Goal: Register for event/course

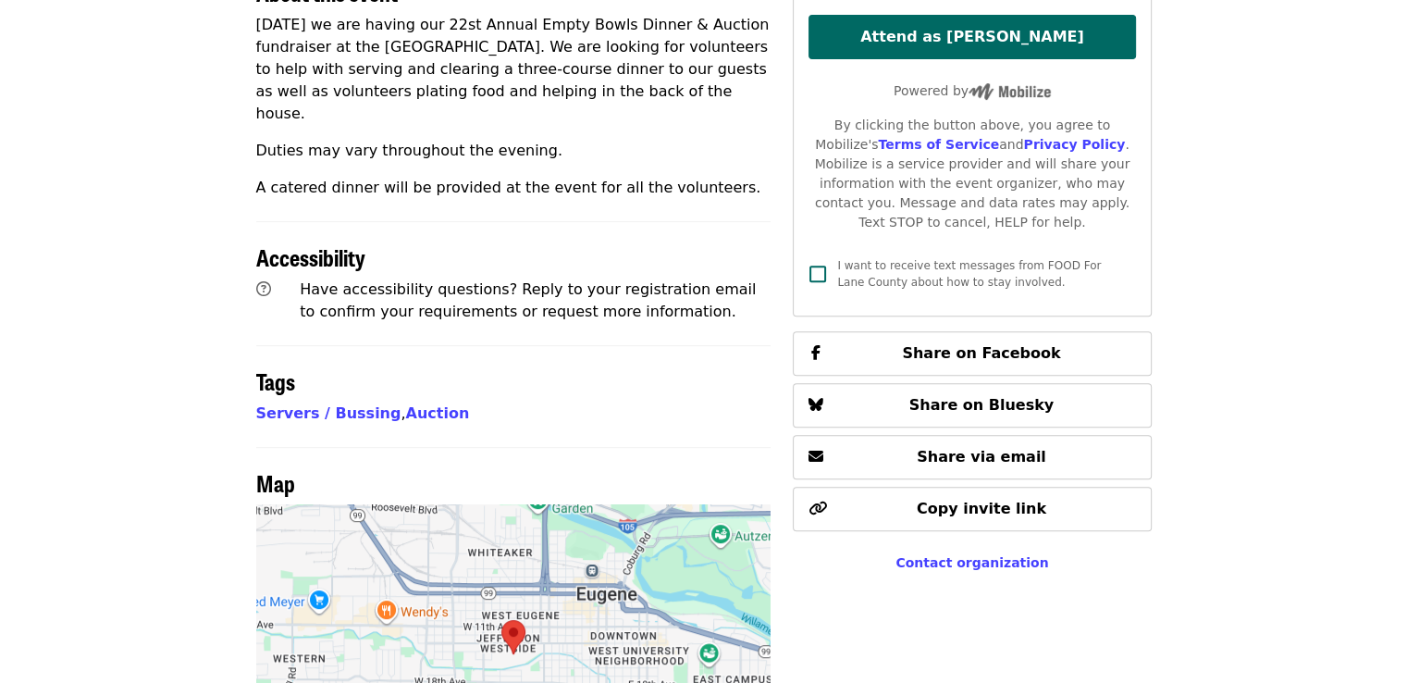
scroll to position [648, 0]
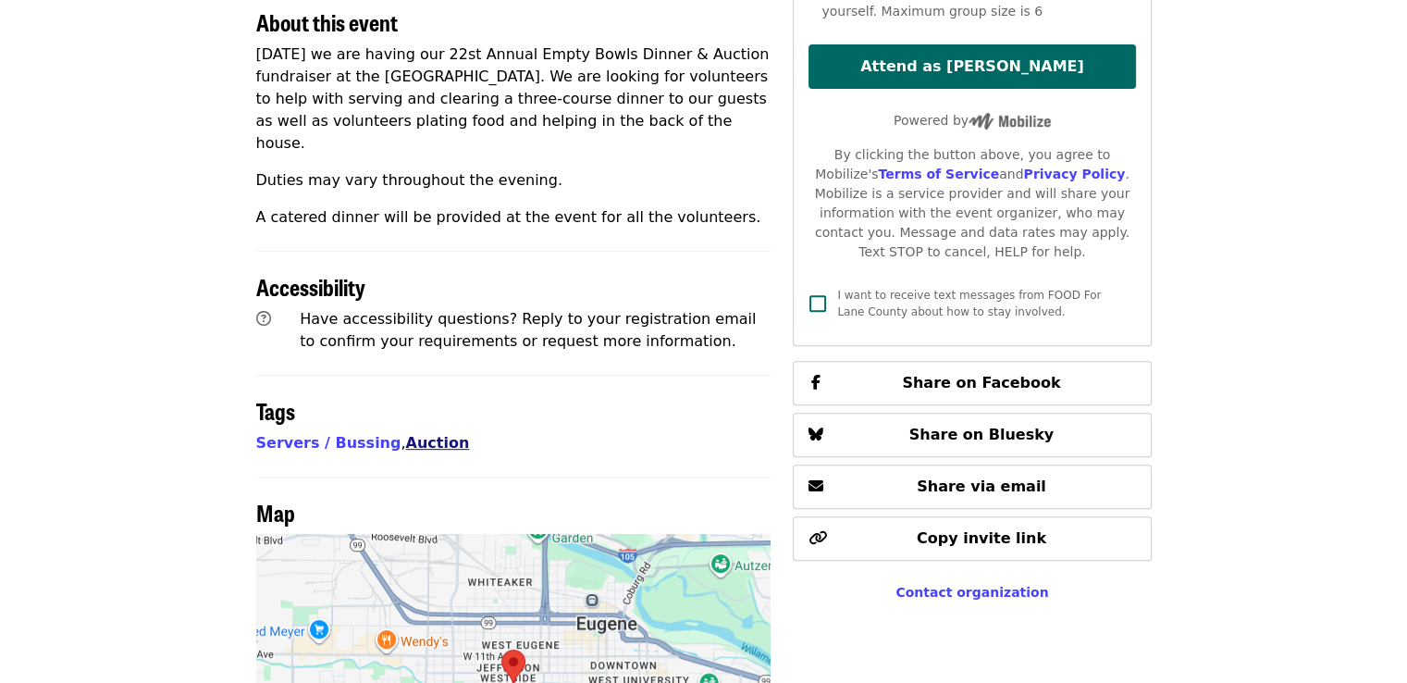
click at [406, 434] on link "Auction" at bounding box center [438, 443] width 64 height 18
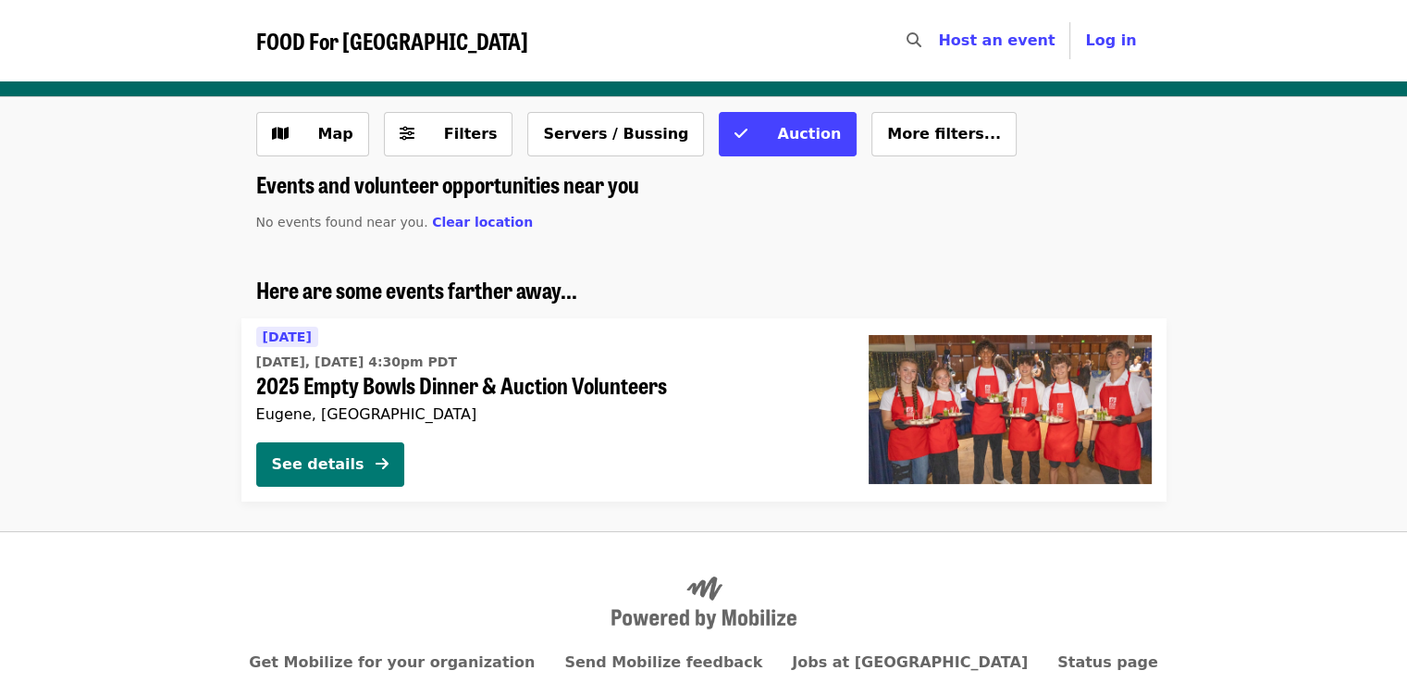
click at [380, 469] on icon "arrow-right icon" at bounding box center [382, 464] width 13 height 18
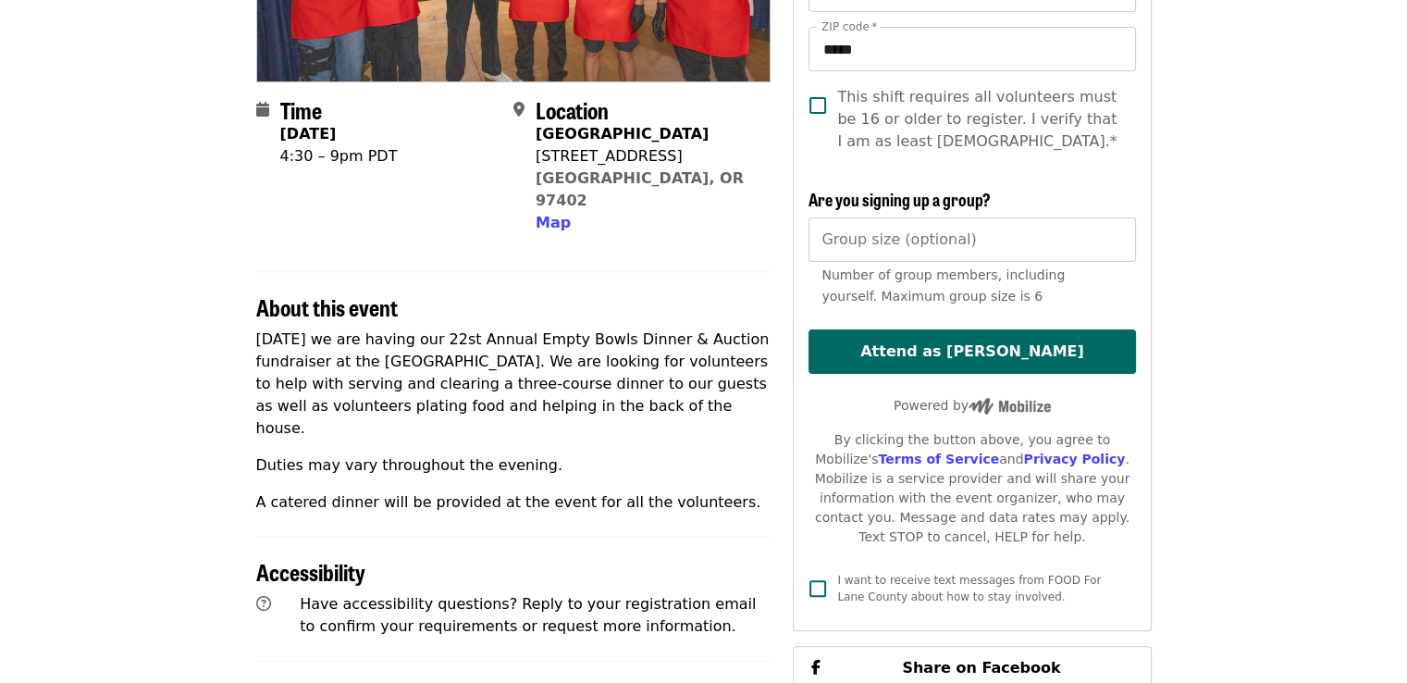
scroll to position [370, 0]
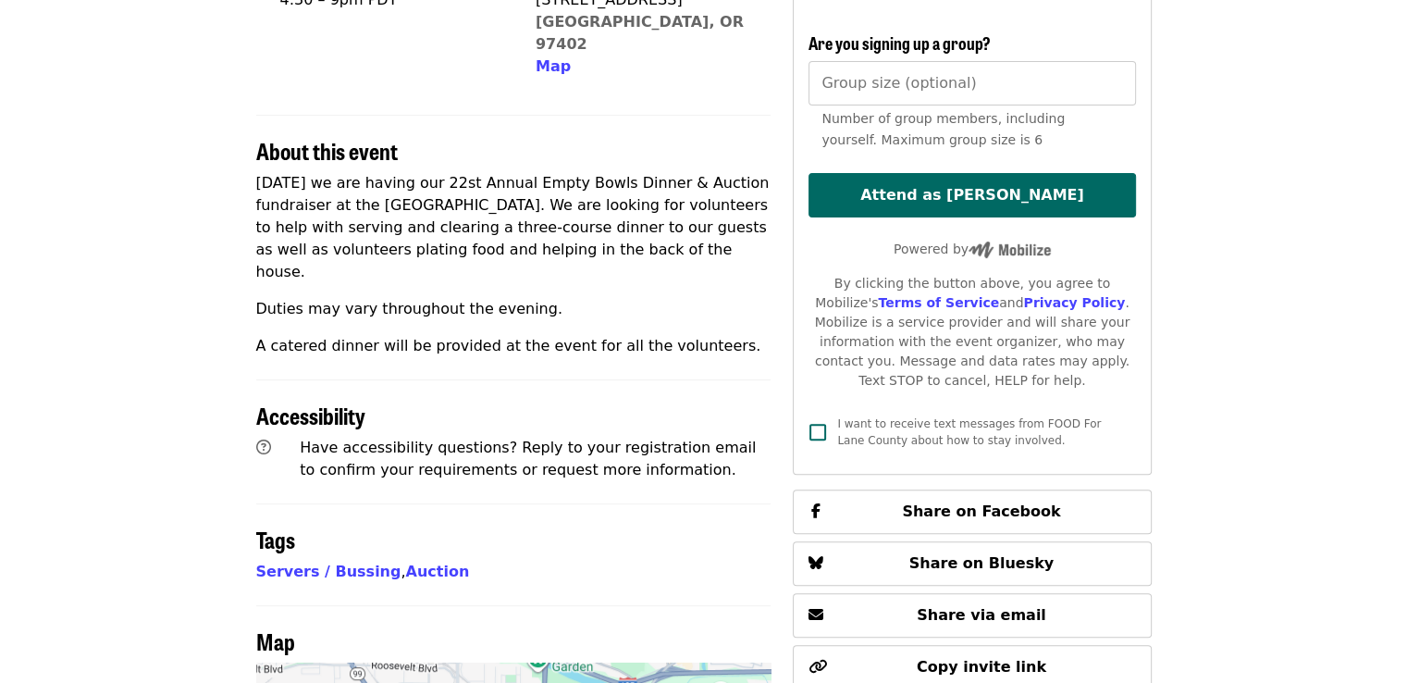
scroll to position [833, 0]
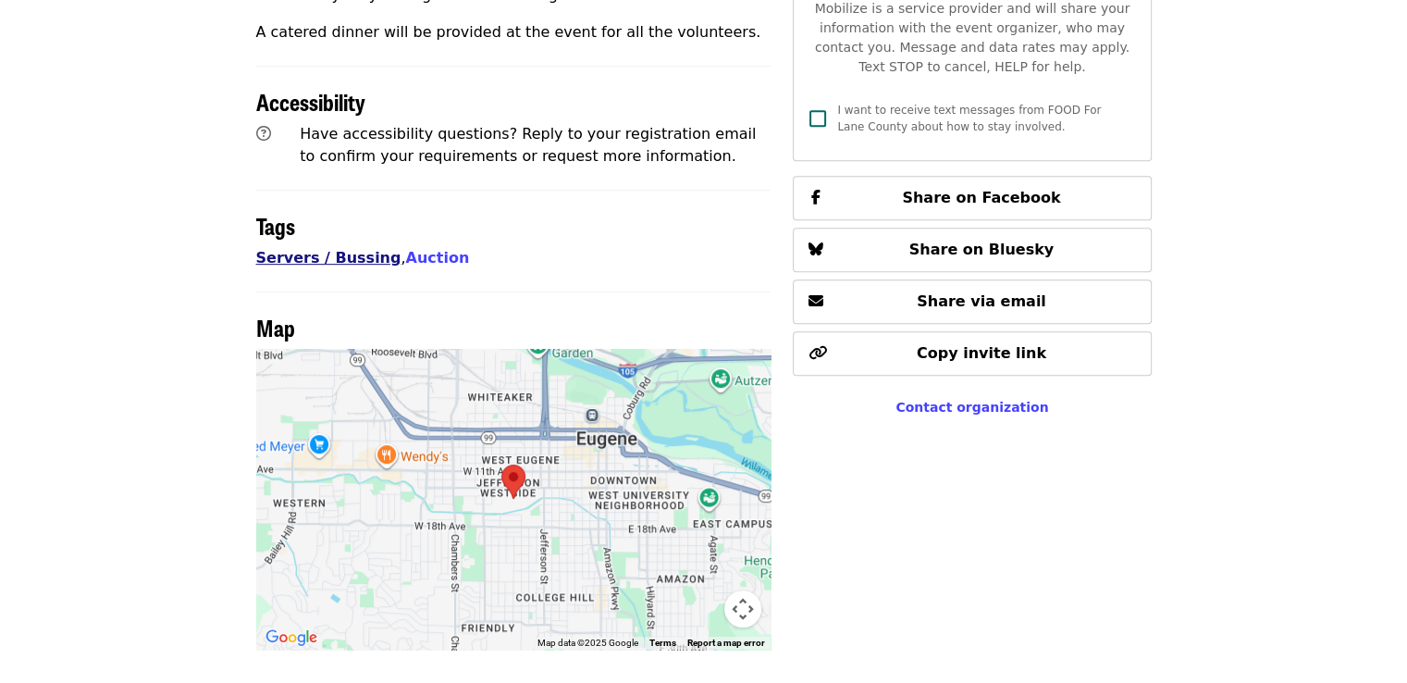
click at [333, 249] on link "Servers / Bussing" at bounding box center [328, 258] width 145 height 18
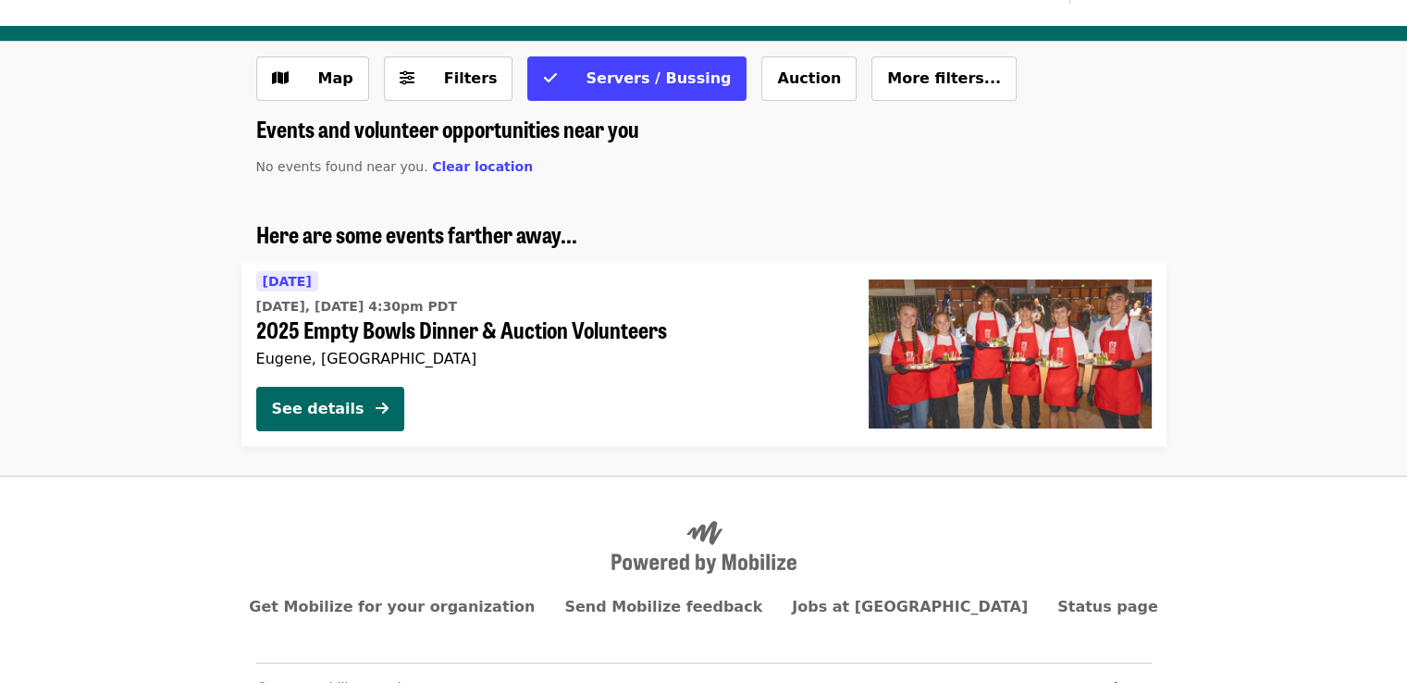
scroll to position [85, 0]
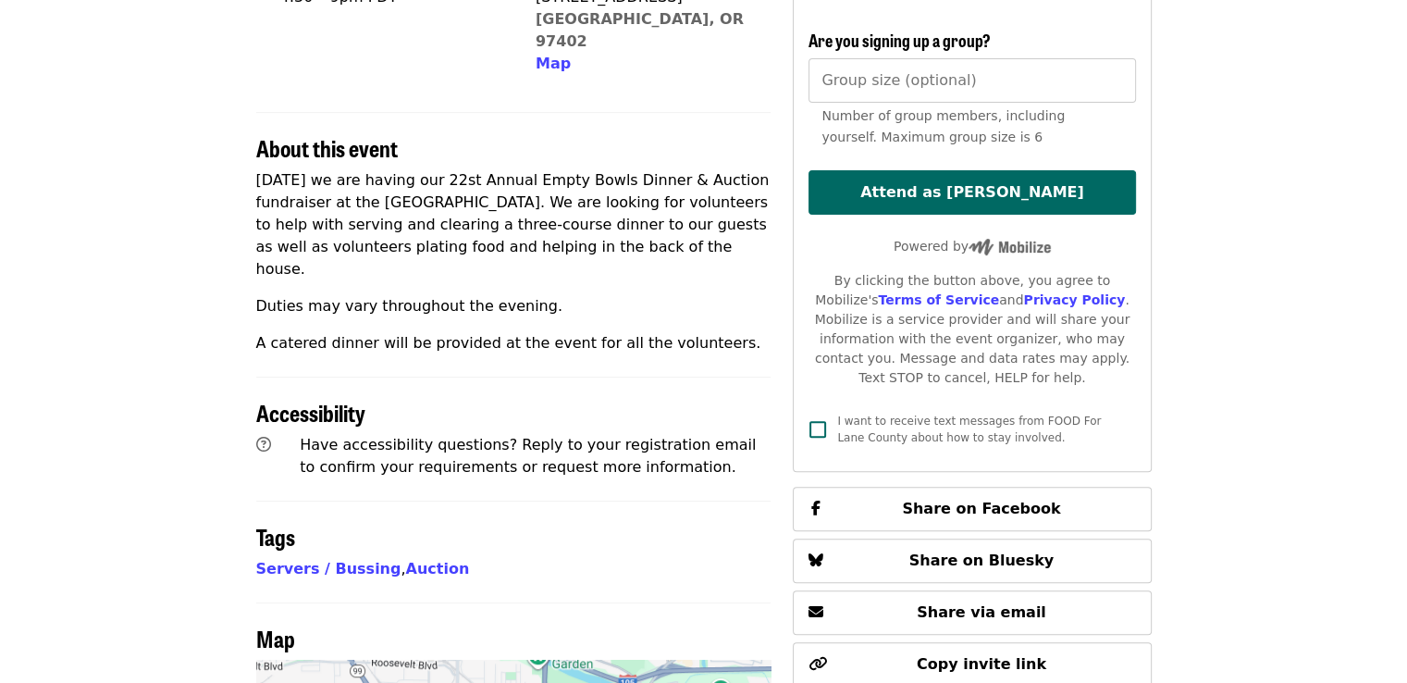
scroll to position [618, 0]
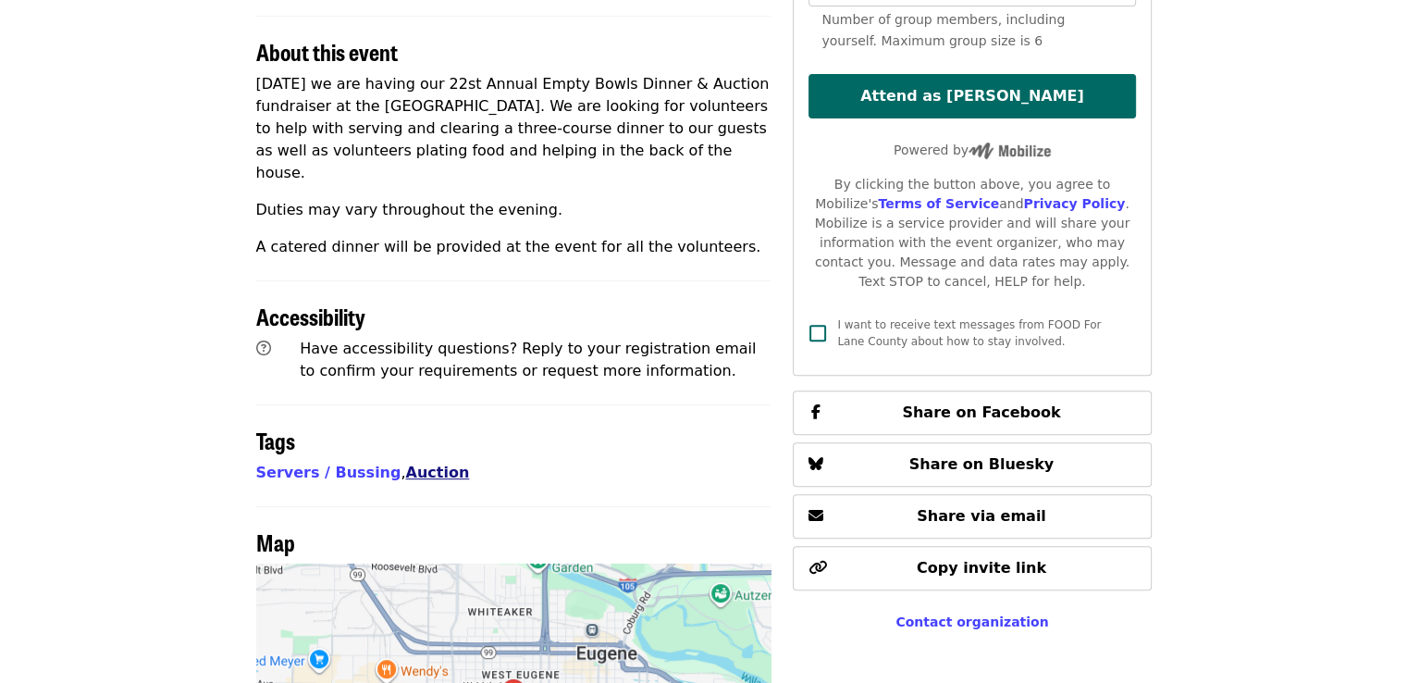
click at [406, 463] on link "Auction" at bounding box center [438, 472] width 64 height 18
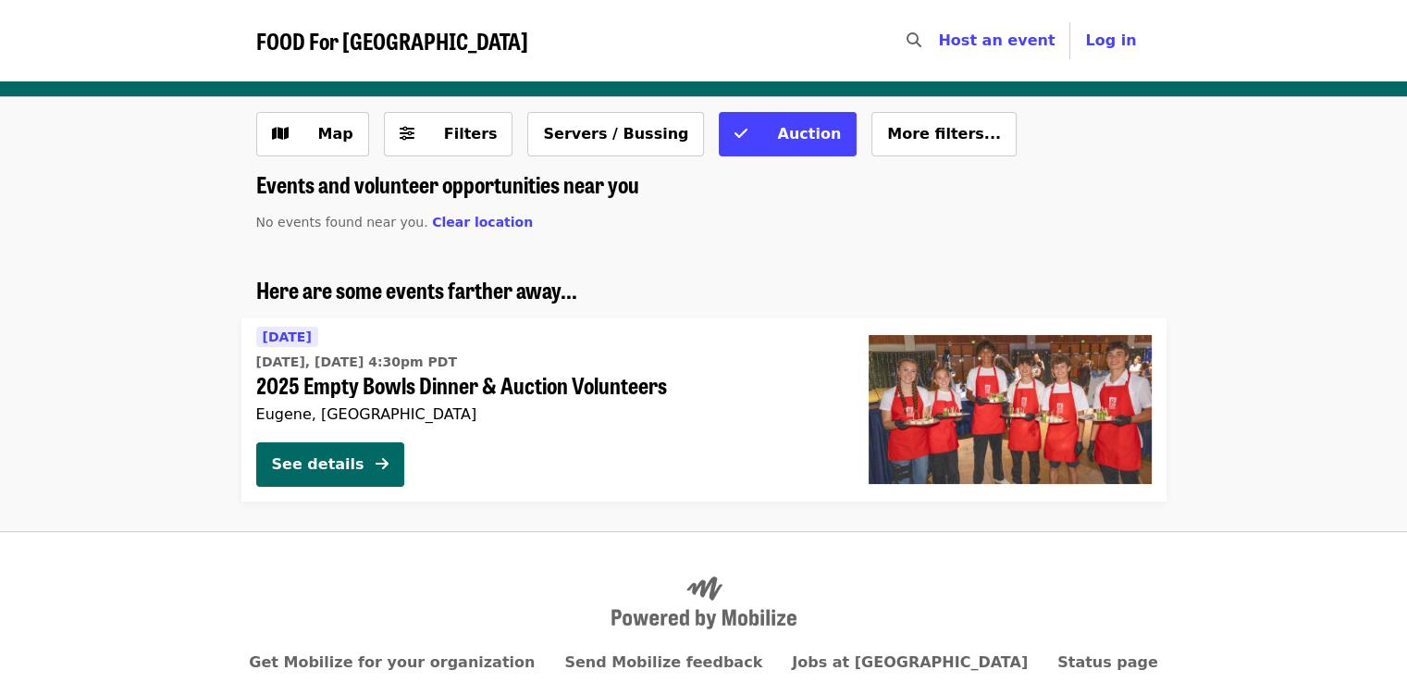
scroll to position [618, 0]
